Goal: Obtain resource: Download file/media

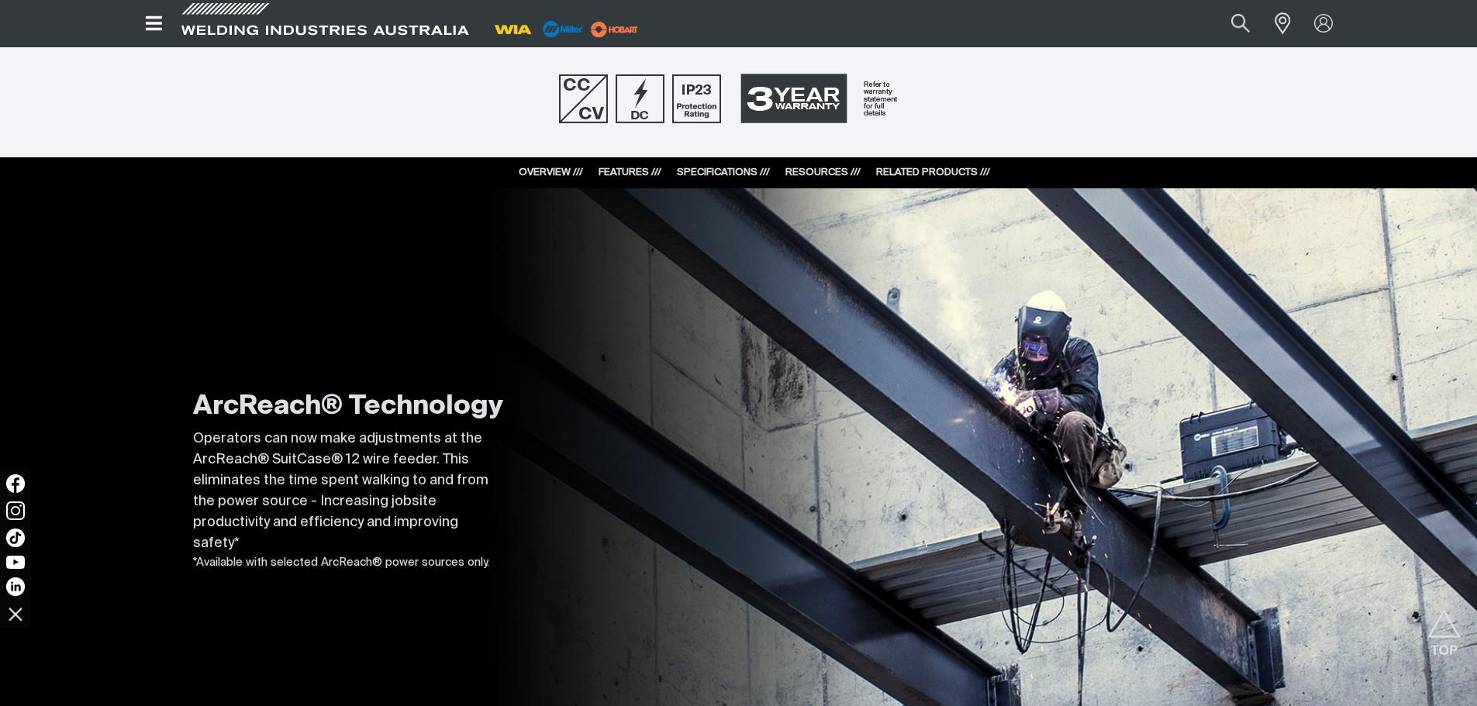
click at [698, 171] on link "SPECIFICATIONS ///" at bounding box center [723, 172] width 93 height 10
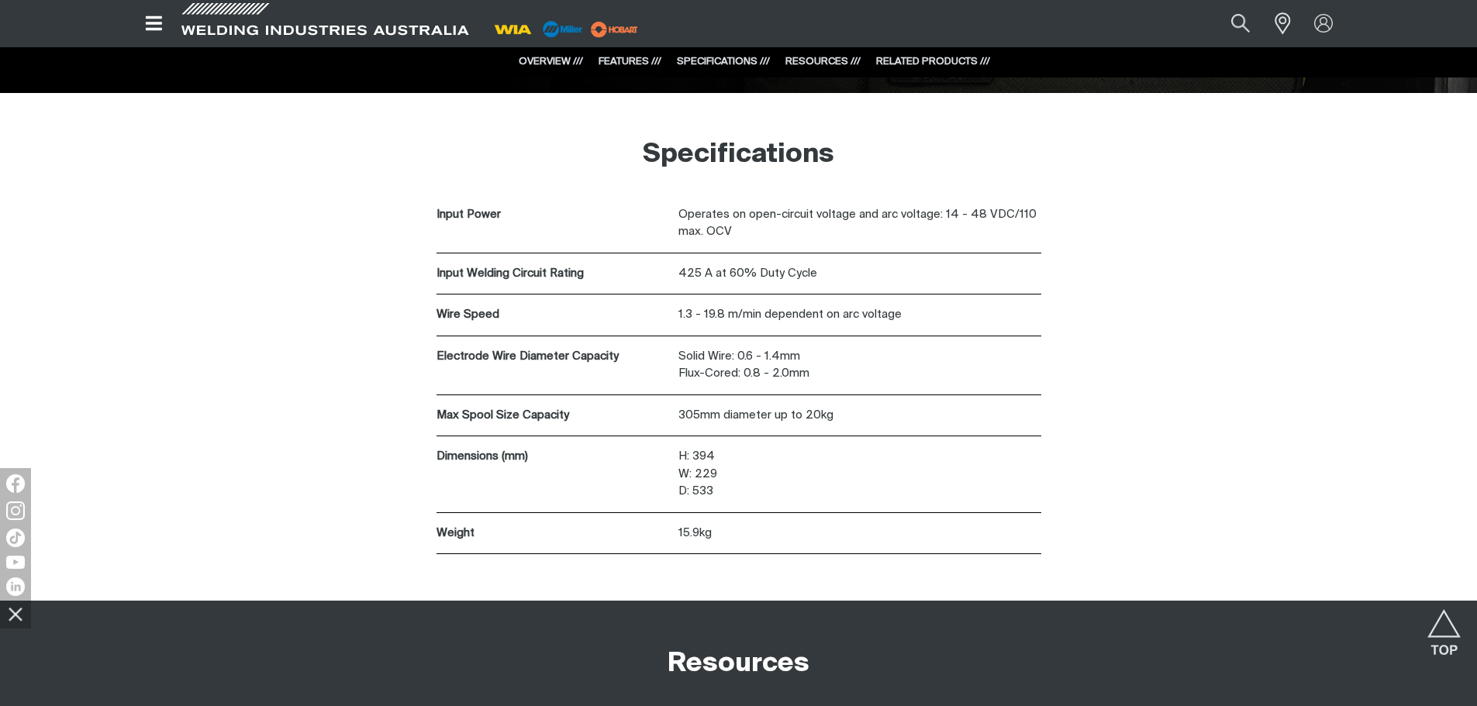
scroll to position [3776, 0]
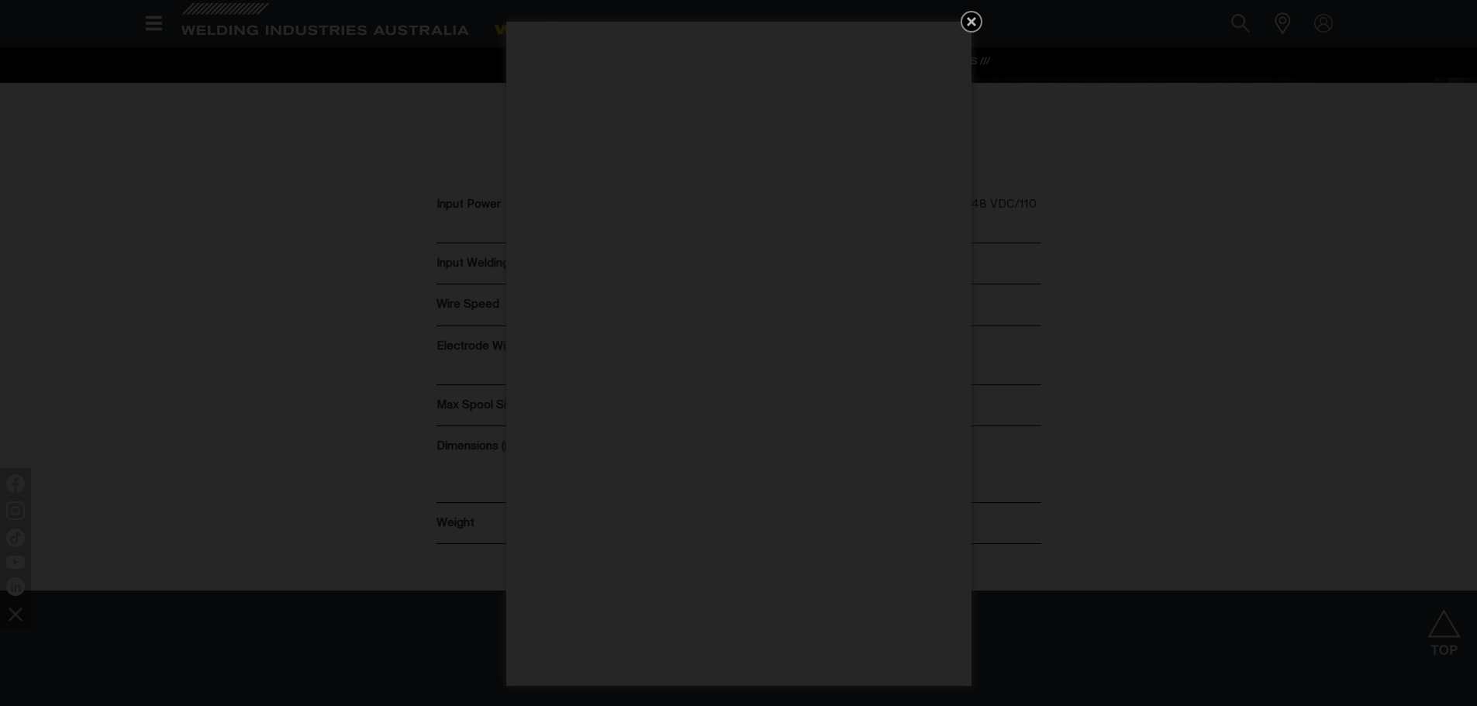
click at [967, 19] on icon "Get 5 WIA Welding Guides Free!" at bounding box center [971, 21] width 9 height 9
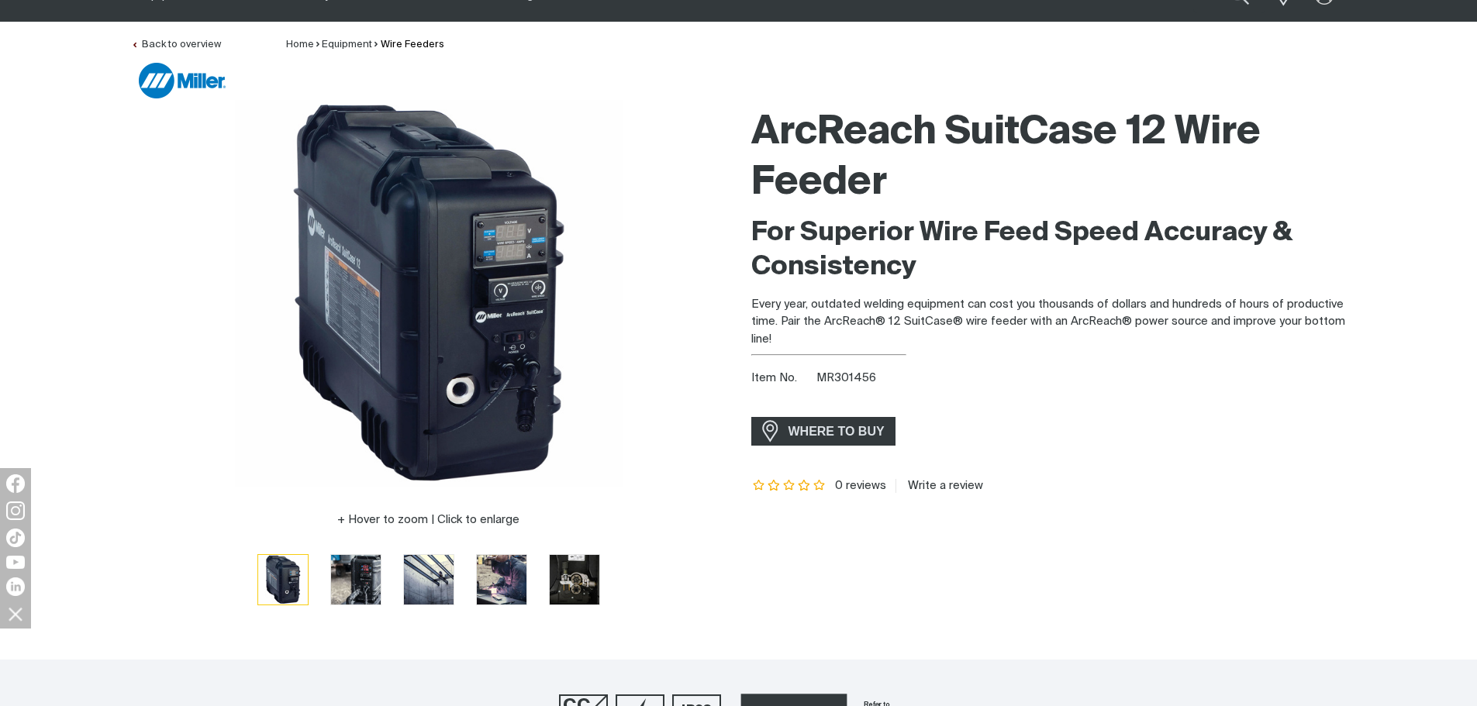
scroll to position [465, 0]
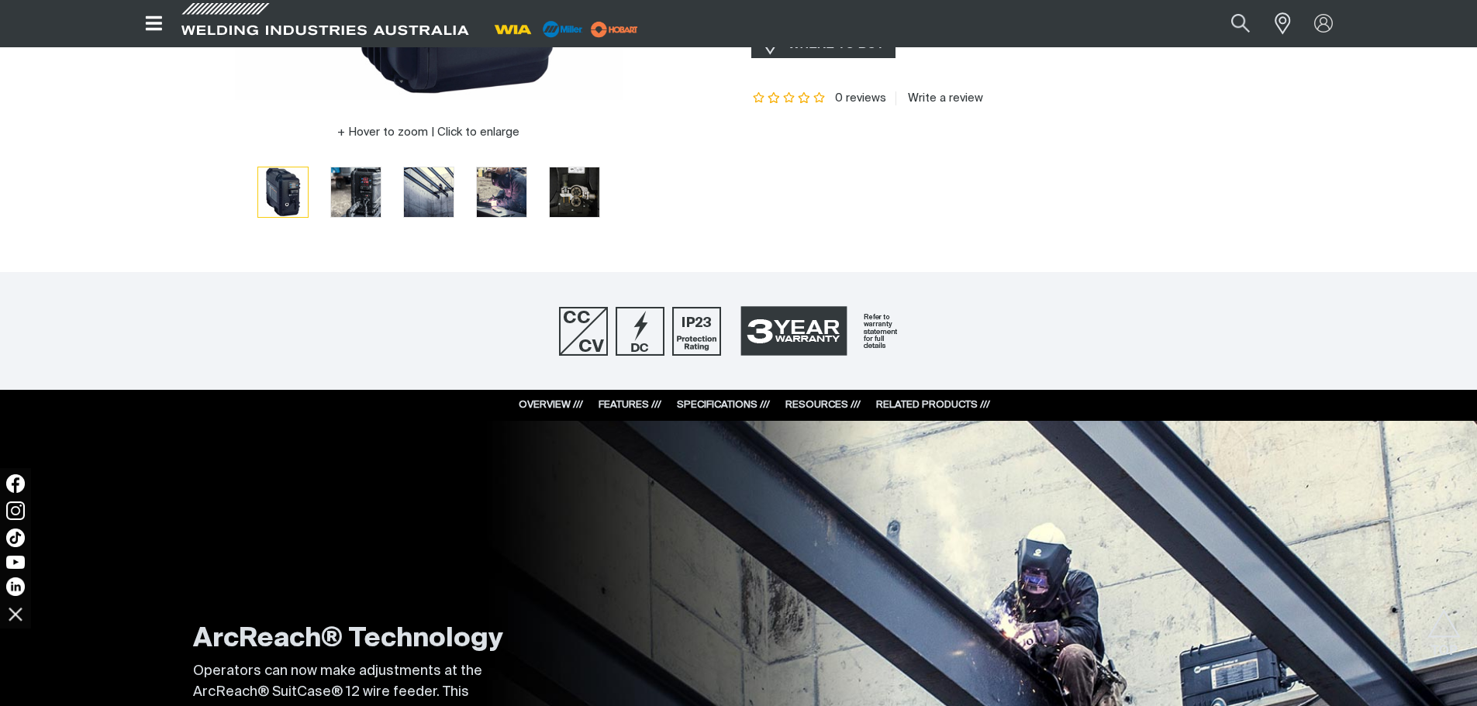
click at [619, 398] on div "FEATURES ///" at bounding box center [629, 406] width 63 height 16
click at [639, 402] on link "FEATURES ///" at bounding box center [629, 405] width 63 height 10
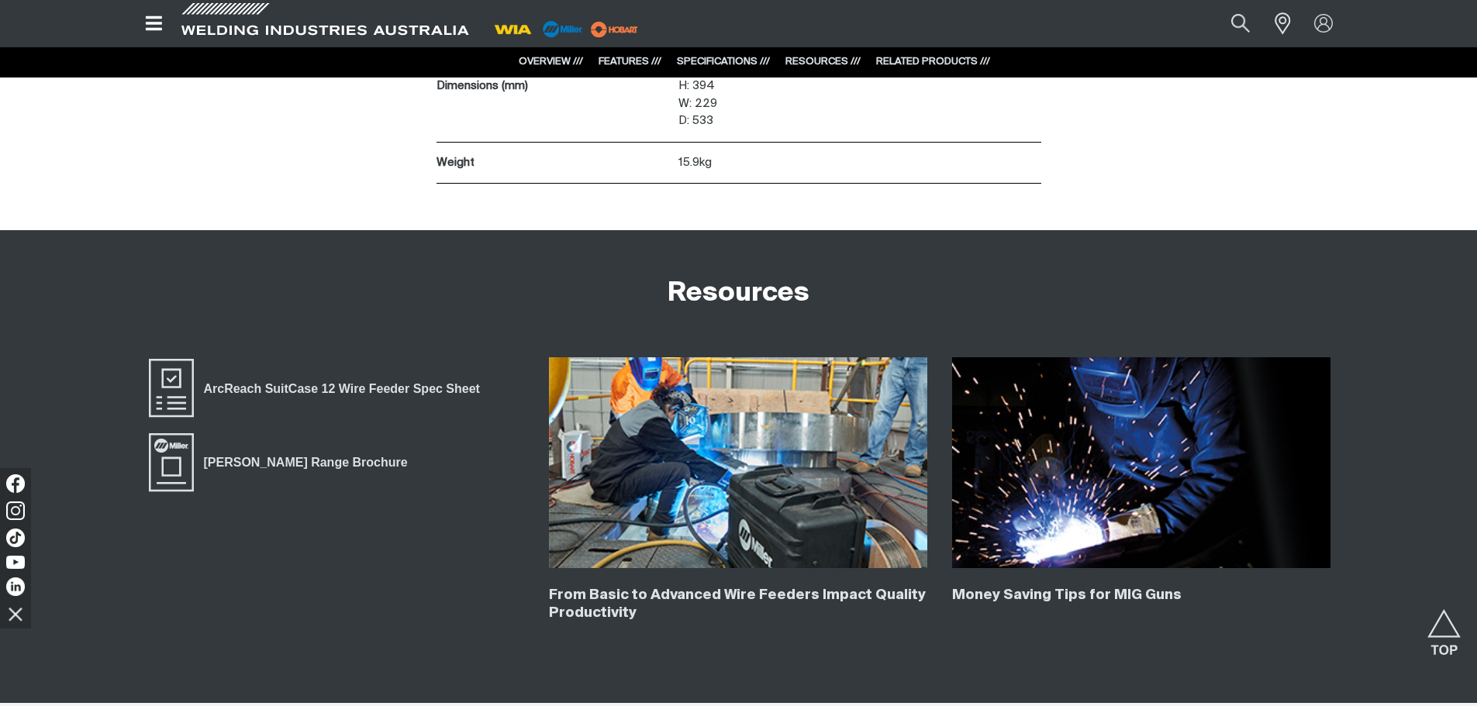
scroll to position [4140, 0]
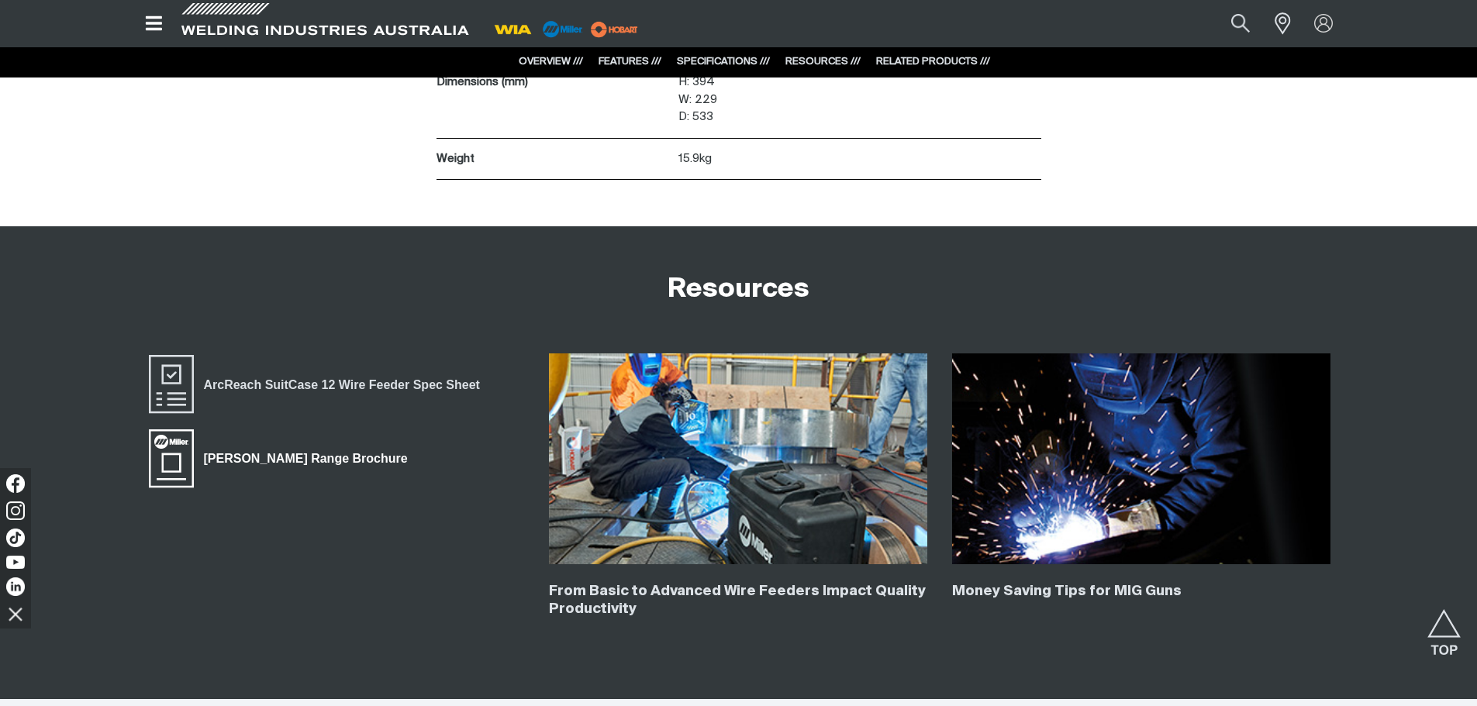
click at [277, 443] on link "[PERSON_NAME] Range Brochure" at bounding box center [281, 459] width 271 height 62
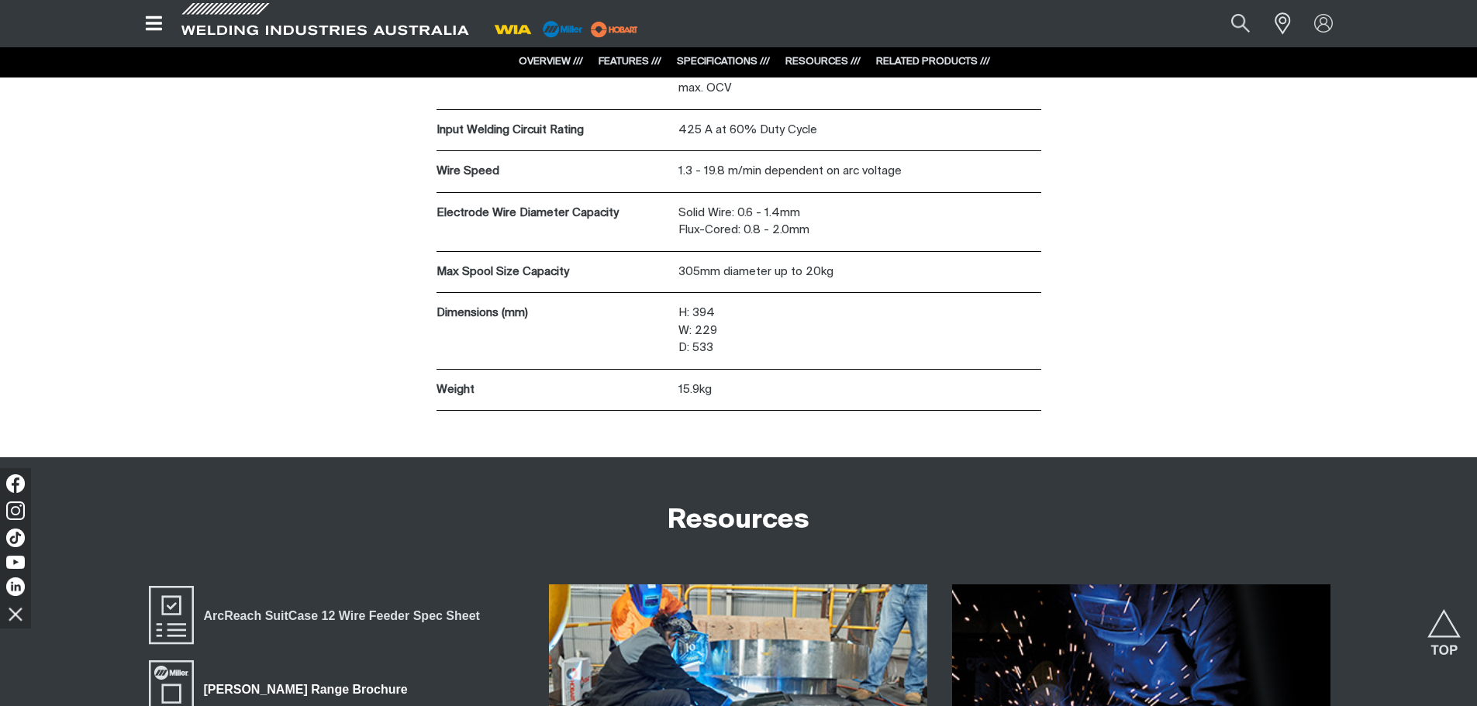
scroll to position [4295, 0]
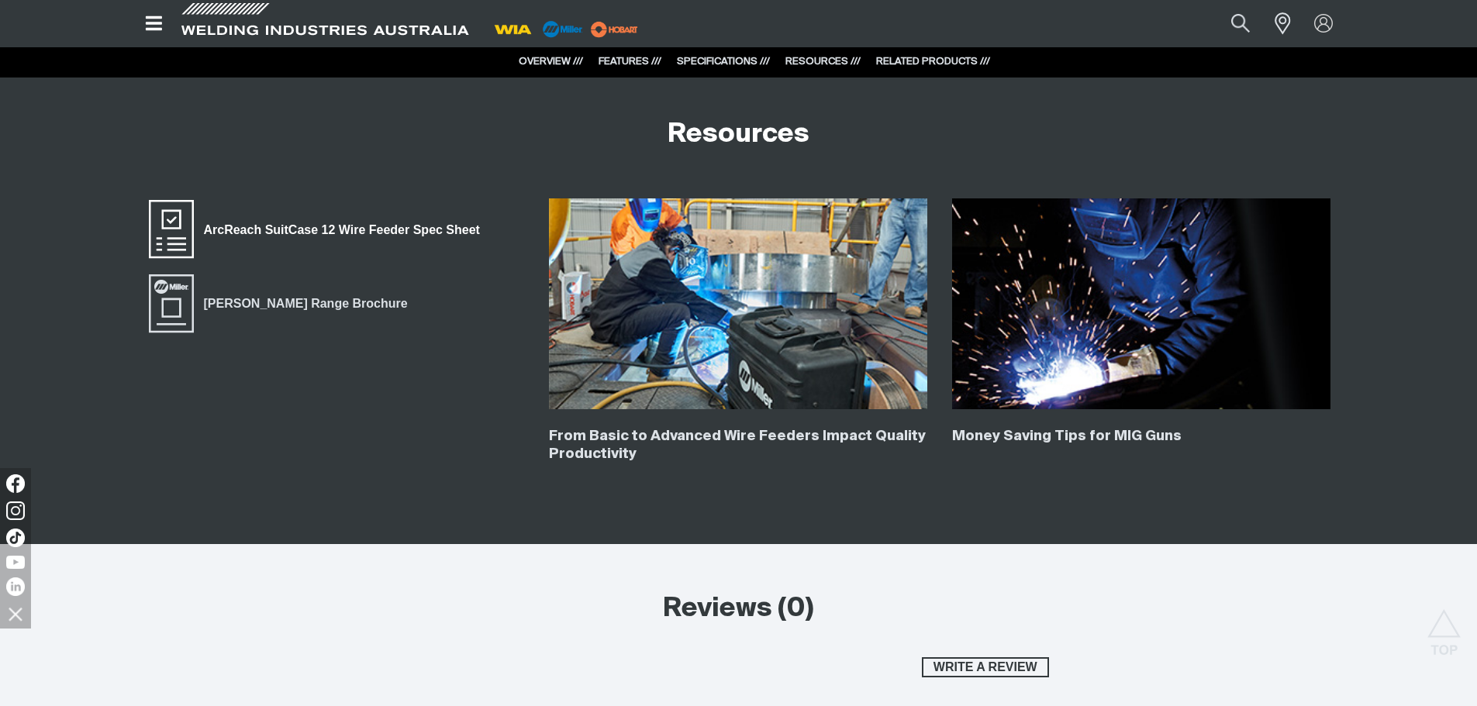
click at [398, 237] on span "ArcReach SuitCase 12 Wire Feeder Spec Sheet" at bounding box center [342, 230] width 296 height 20
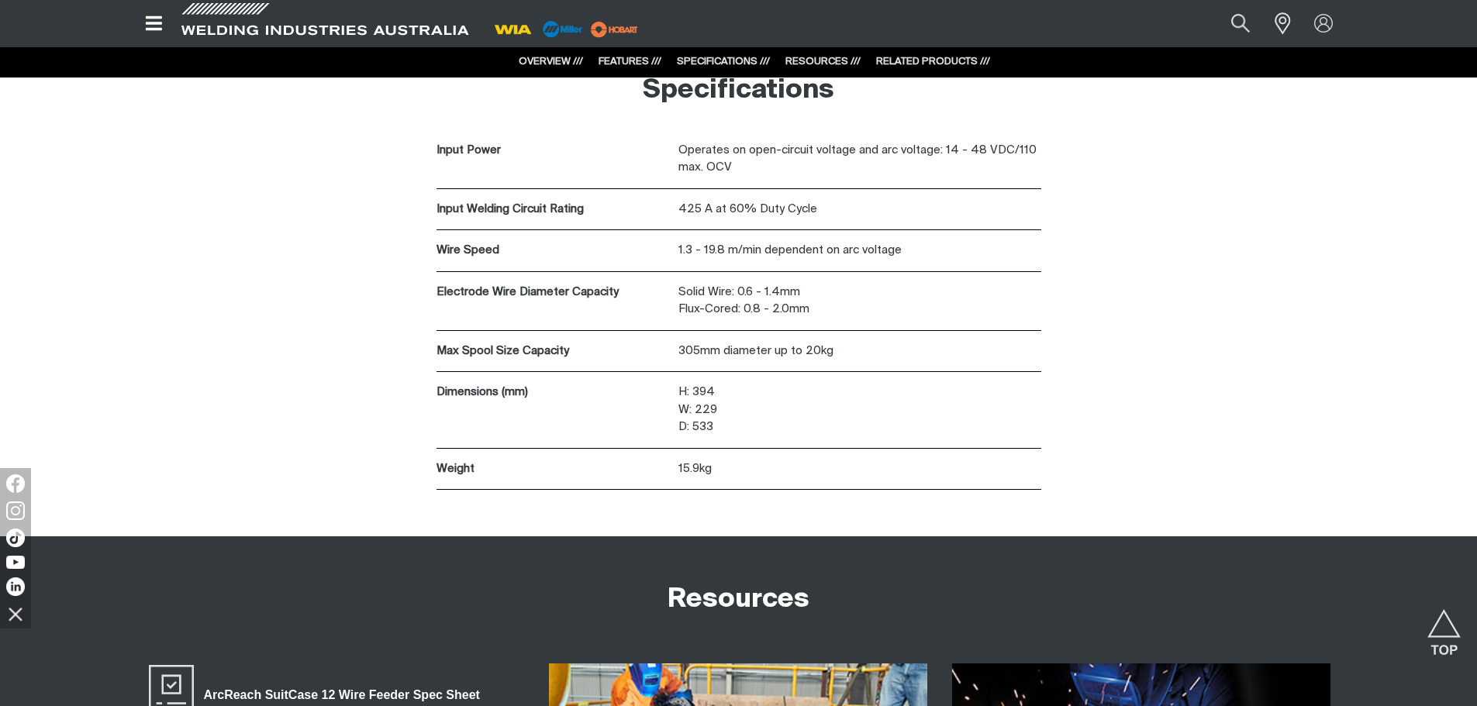
scroll to position [3753, 0]
